Goal: Task Accomplishment & Management: Use online tool/utility

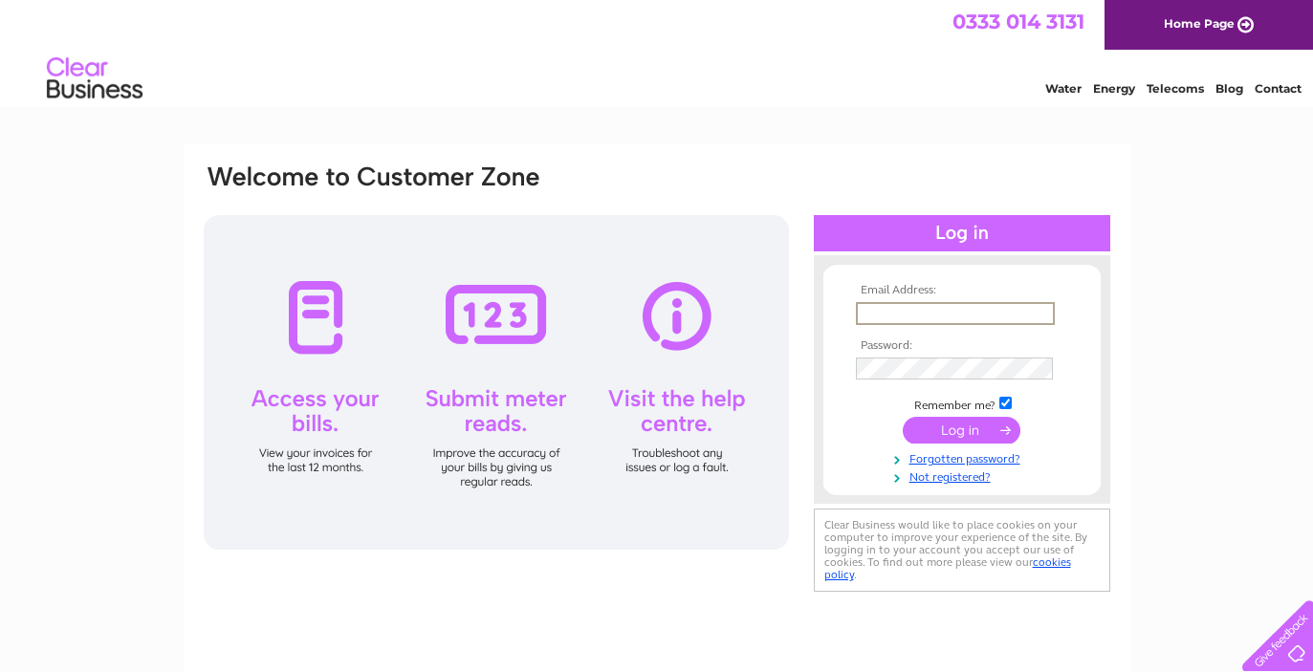
type input "[EMAIL_ADDRESS][DOMAIN_NAME]"
click at [961, 429] on input "submit" at bounding box center [962, 430] width 118 height 27
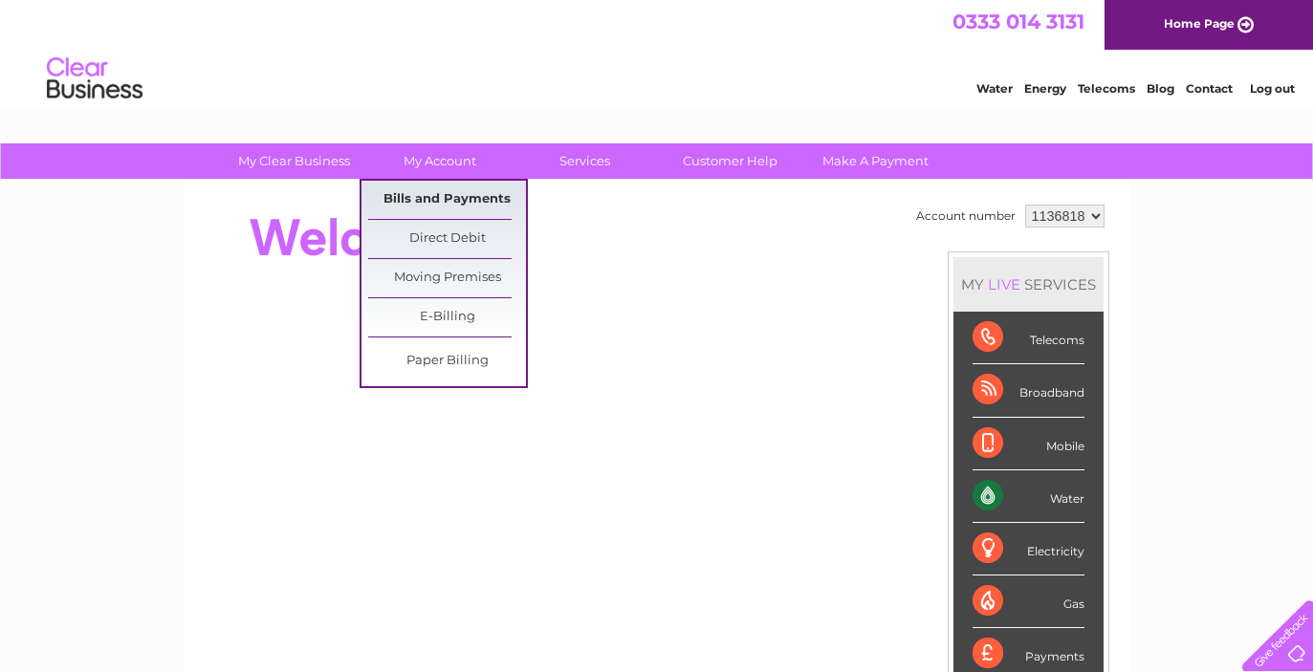
click at [469, 188] on link "Bills and Payments" at bounding box center [447, 200] width 158 height 38
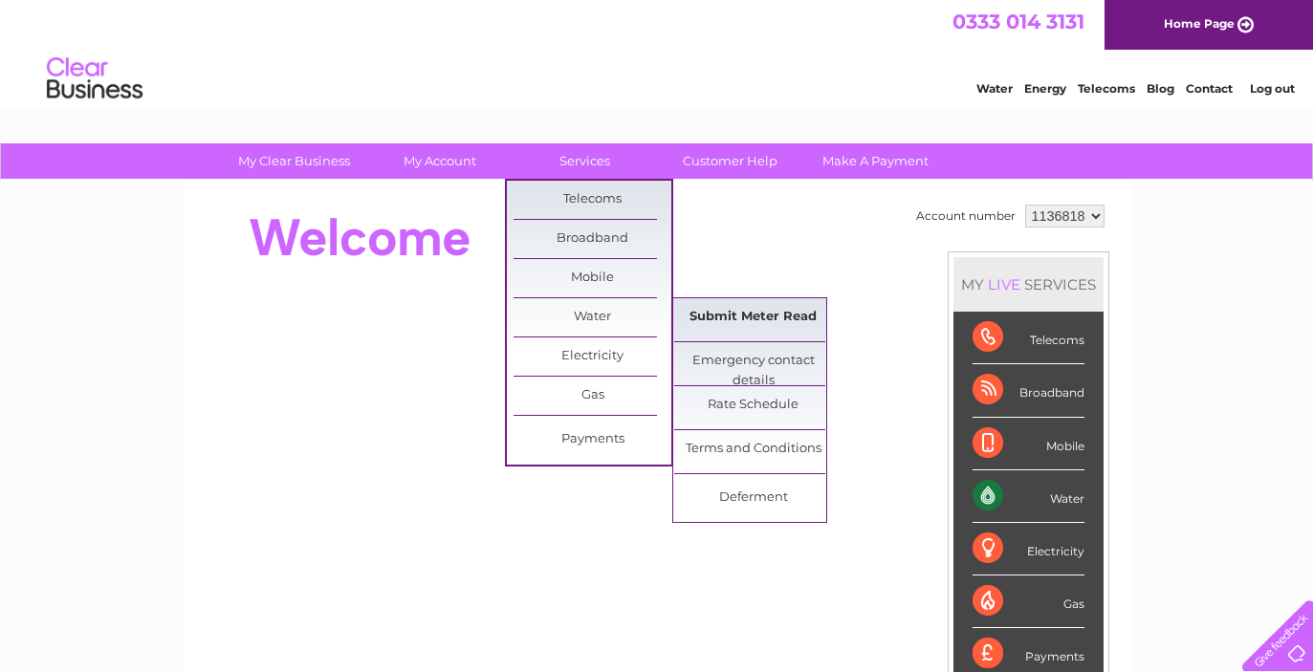
click at [724, 317] on link "Submit Meter Read" at bounding box center [753, 317] width 158 height 38
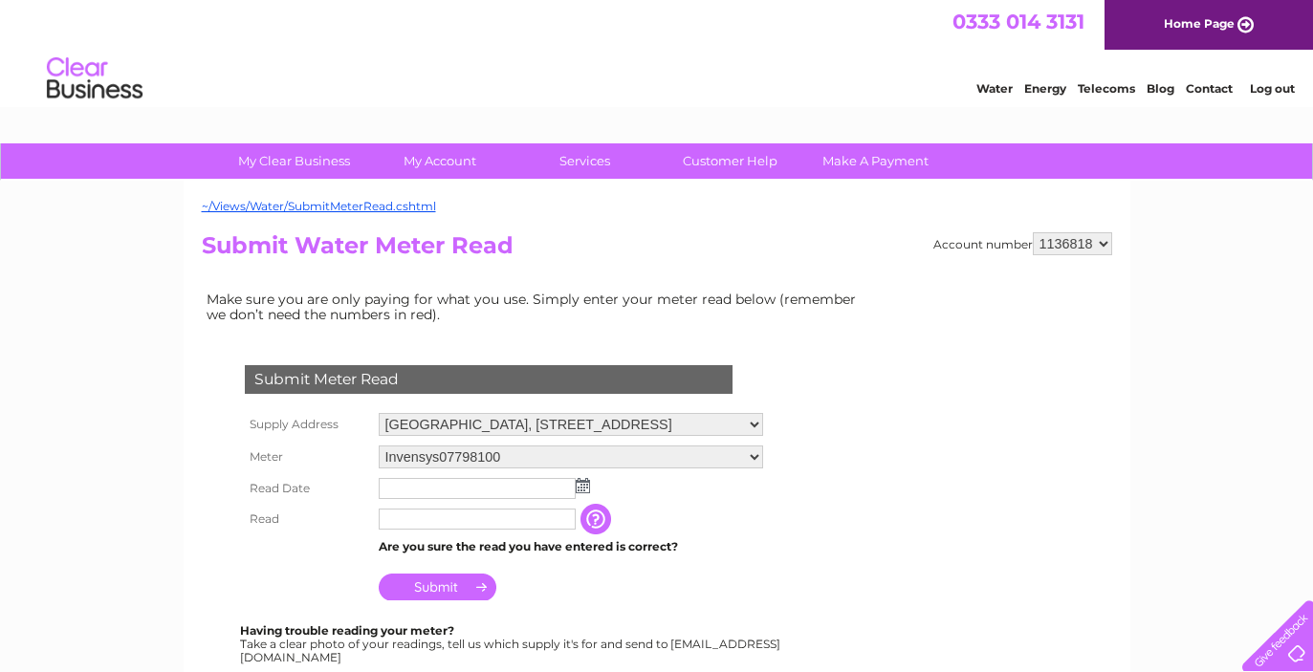
click at [576, 484] on img at bounding box center [583, 485] width 14 height 15
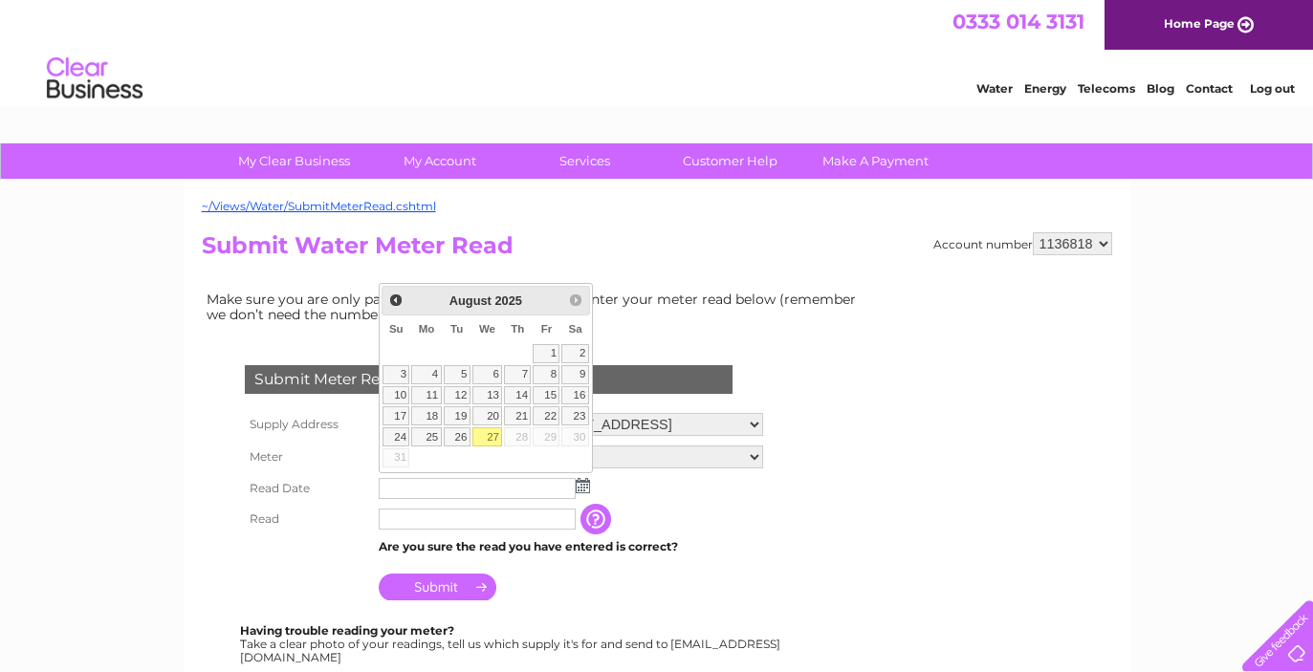
click at [483, 441] on link "27" at bounding box center [488, 437] width 31 height 19
type input "2025/08/27"
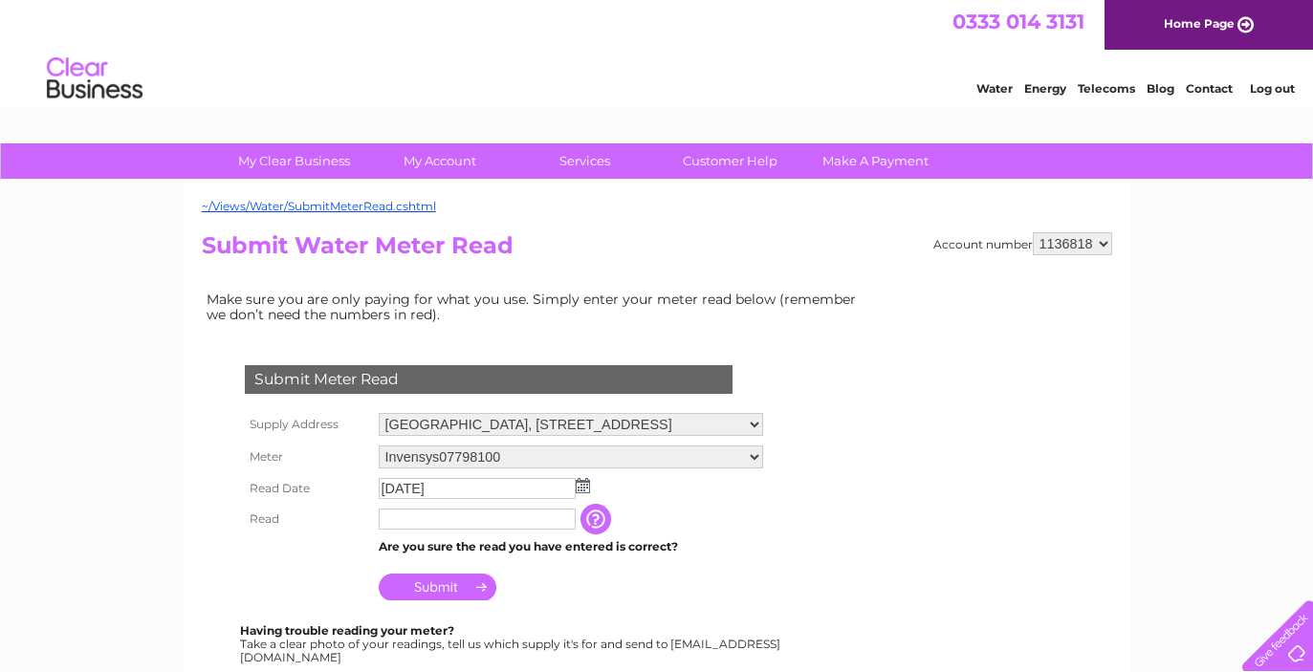
click at [489, 512] on input "text" at bounding box center [477, 519] width 197 height 21
type input "7117"
click at [444, 589] on input "Submit" at bounding box center [438, 589] width 118 height 27
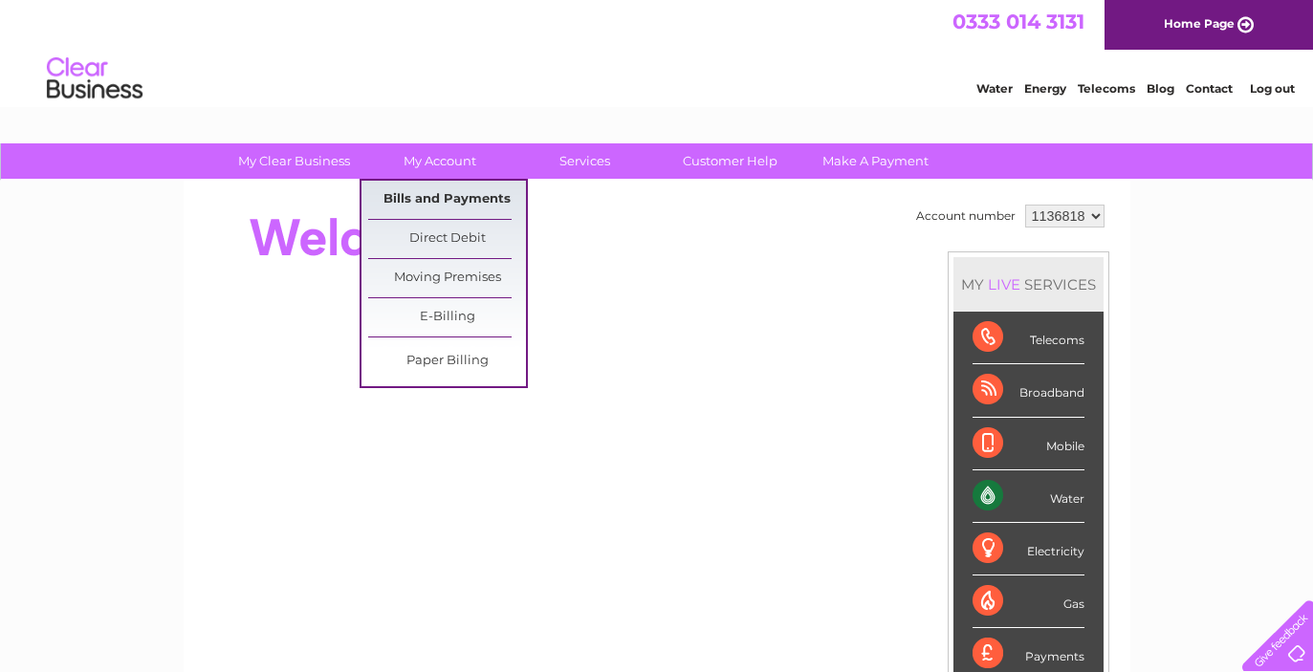
click at [431, 190] on link "Bills and Payments" at bounding box center [447, 200] width 158 height 38
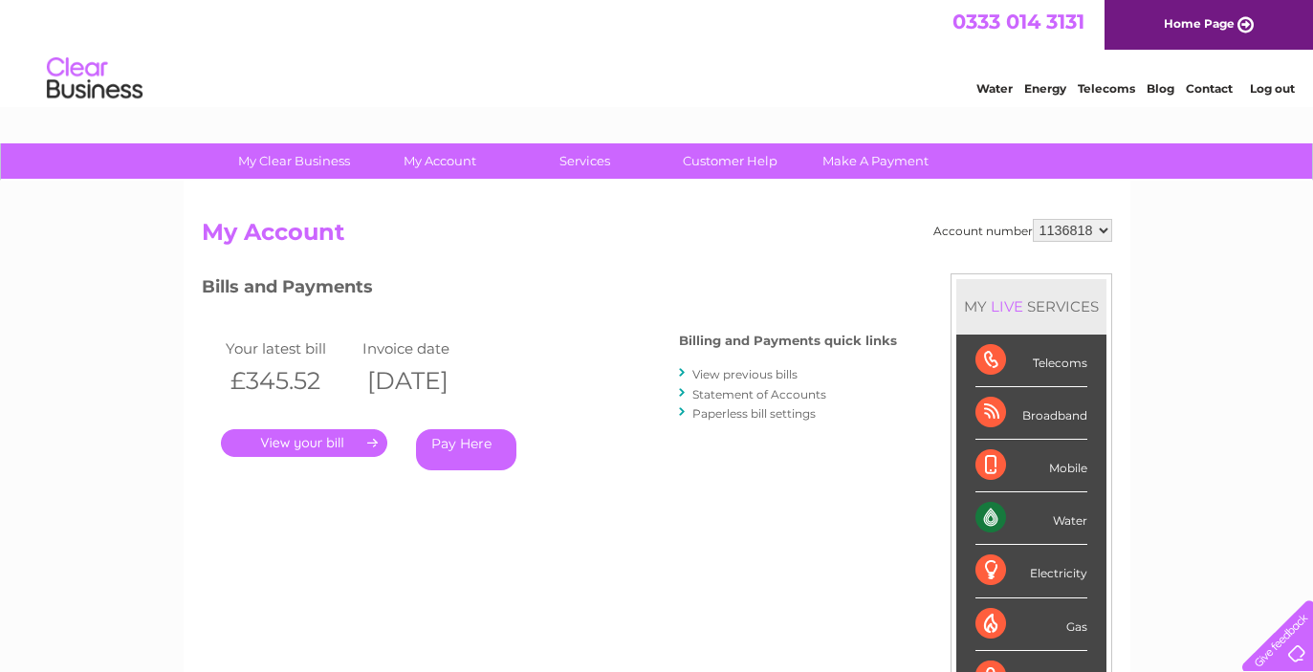
click at [338, 443] on link "." at bounding box center [304, 443] width 166 height 28
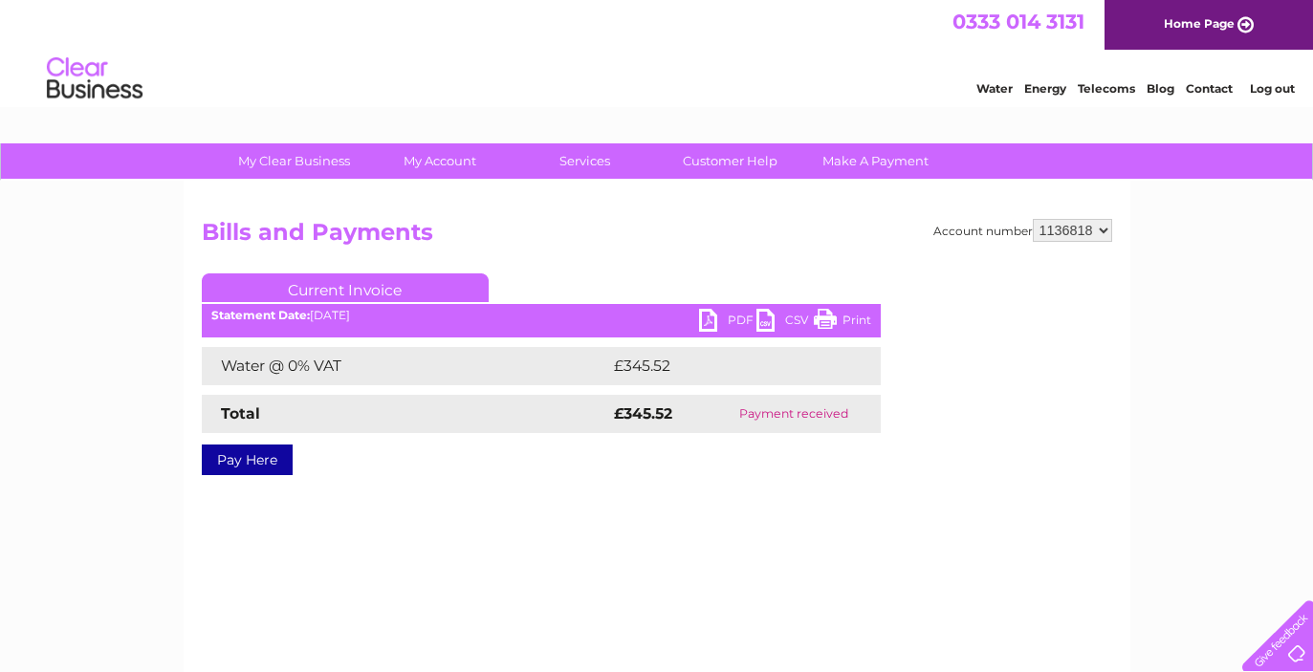
click at [721, 319] on link "PDF" at bounding box center [727, 323] width 57 height 28
